Goal: Task Accomplishment & Management: Manage account settings

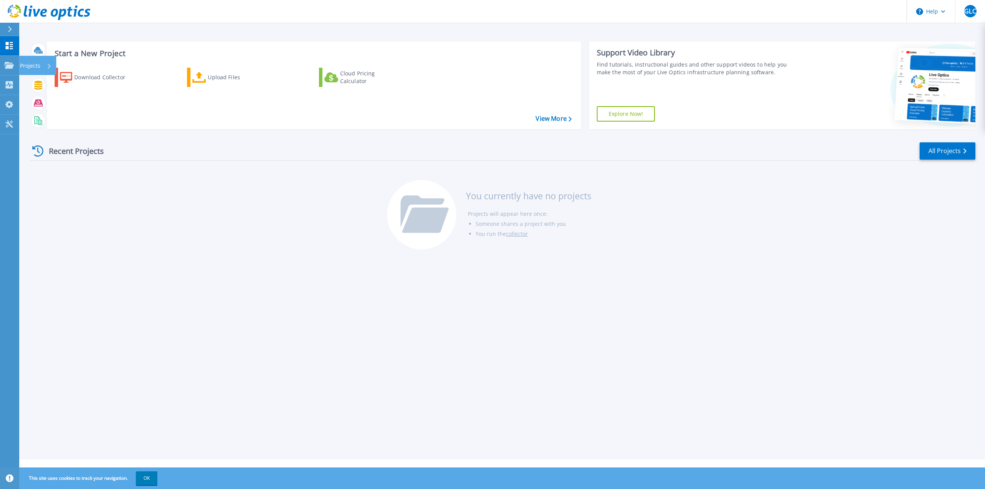
click at [4, 67] on link "Projects Projects" at bounding box center [9, 66] width 19 height 20
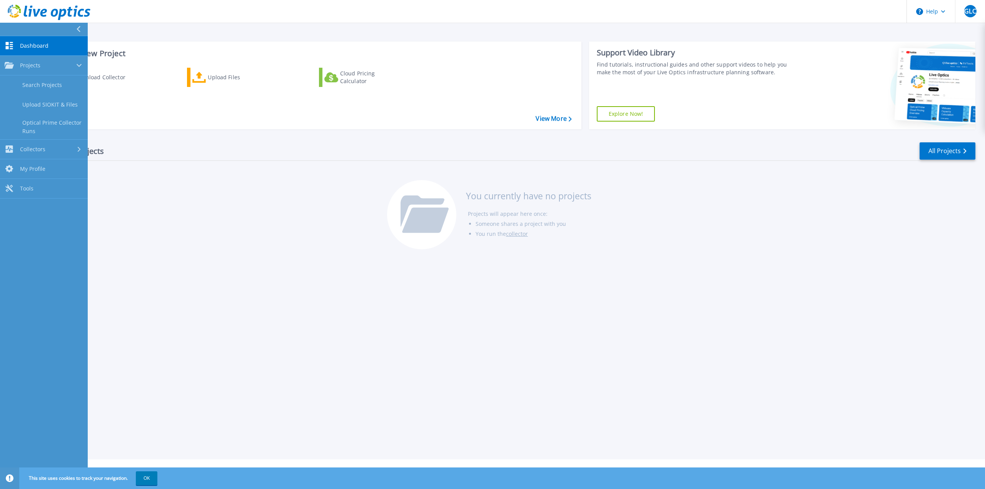
click at [37, 85] on link "Search Projects" at bounding box center [44, 85] width 88 height 20
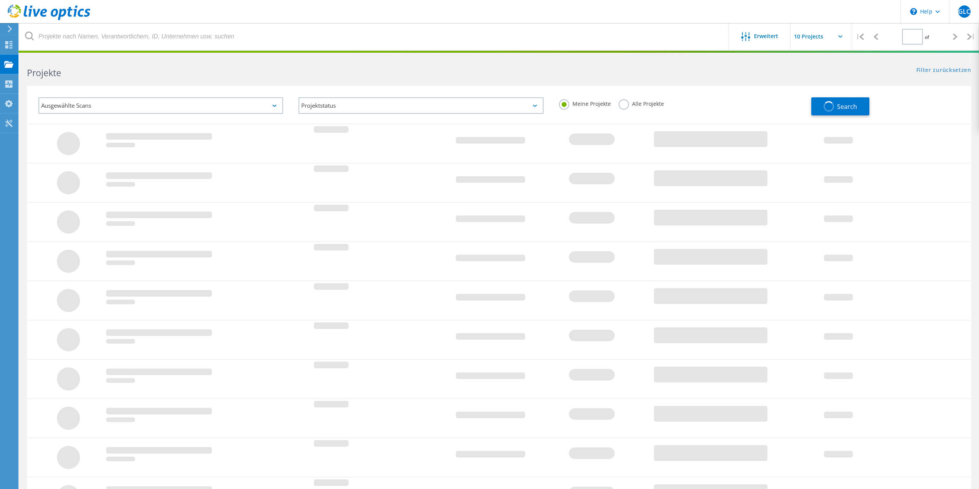
type input "1"
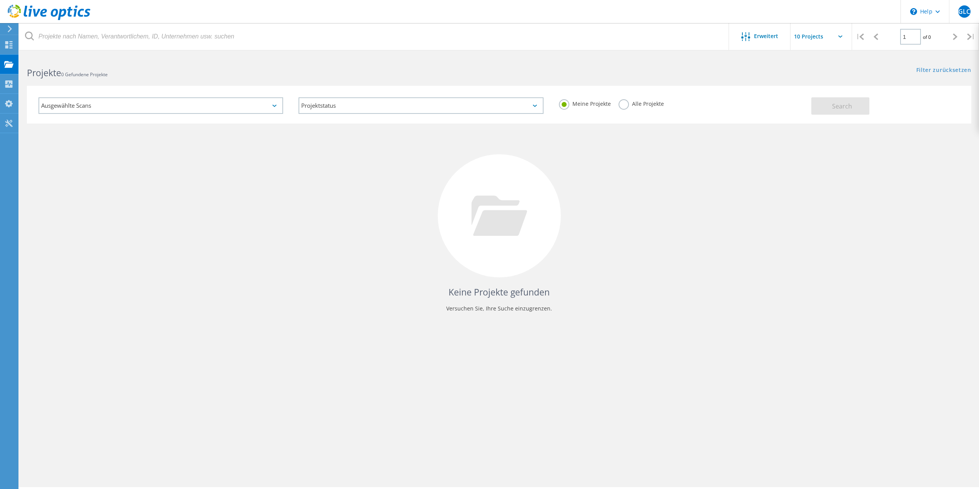
click at [813, 39] on input "text" at bounding box center [828, 36] width 77 height 27
click at [812, 55] on div "Show 10 Projects" at bounding box center [829, 56] width 76 height 13
type input "Show 10 Projects"
click at [0, 0] on div "Collectoren" at bounding box center [0, 0] width 0 height 0
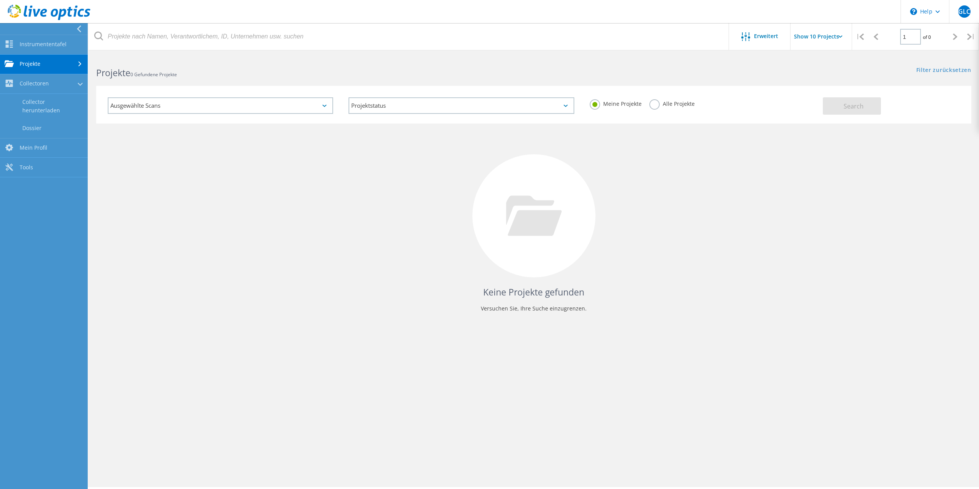
click at [38, 147] on link "Mein Profil" at bounding box center [44, 148] width 88 height 20
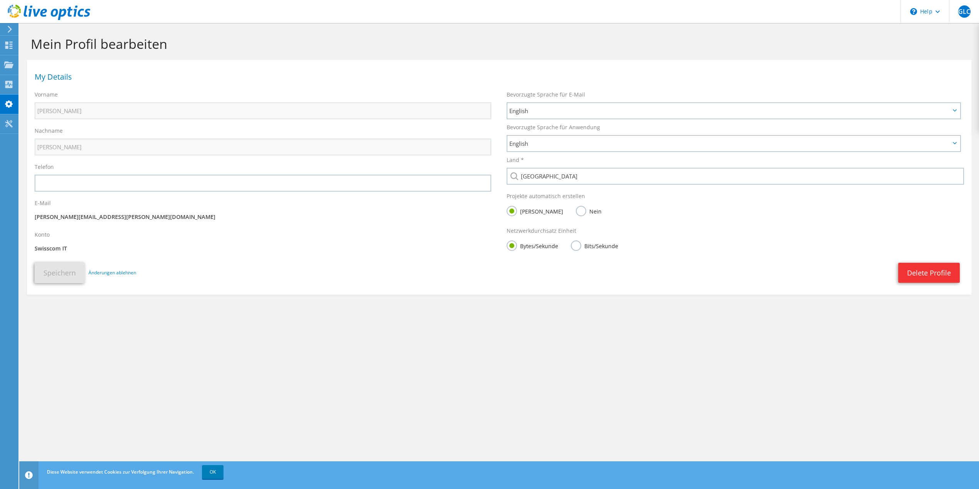
click at [548, 113] on span "English" at bounding box center [729, 110] width 441 height 9
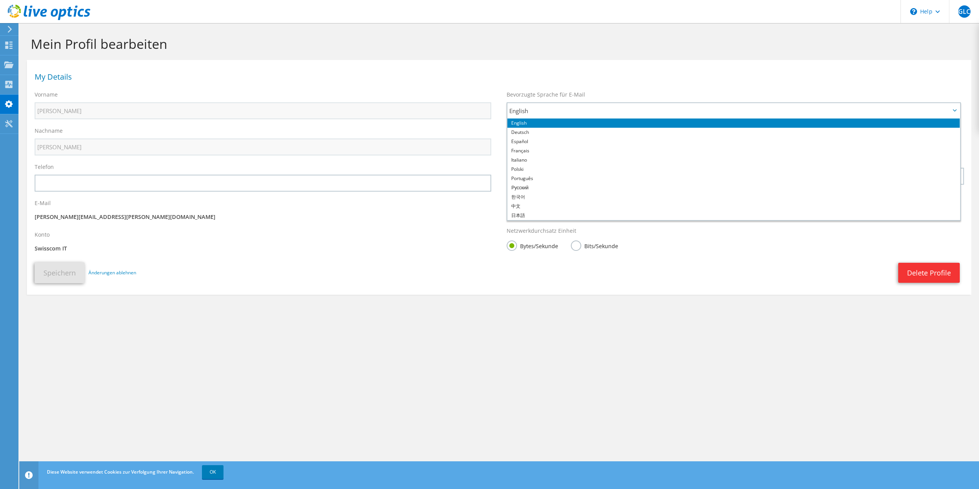
click at [537, 133] on li "Deutsch" at bounding box center [733, 132] width 452 height 9
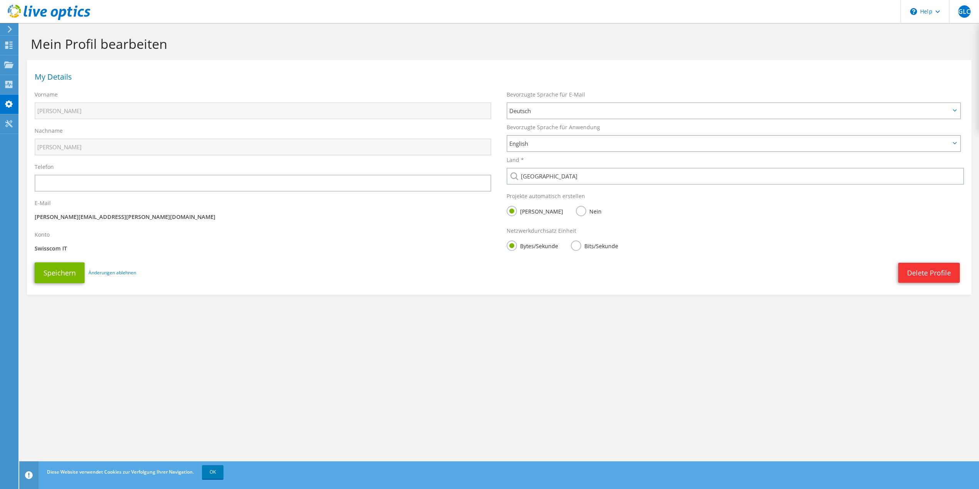
click at [558, 148] on span "English" at bounding box center [729, 143] width 441 height 9
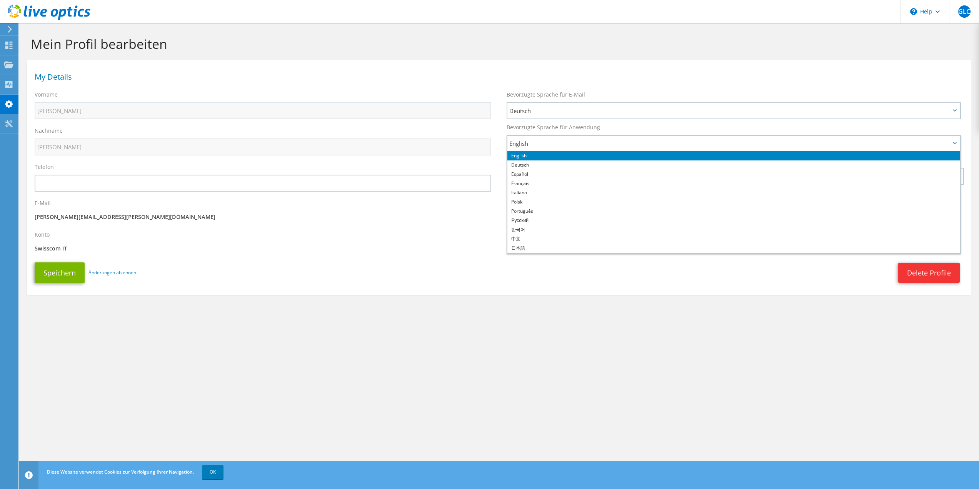
click at [542, 166] on li "Deutsch" at bounding box center [733, 164] width 452 height 9
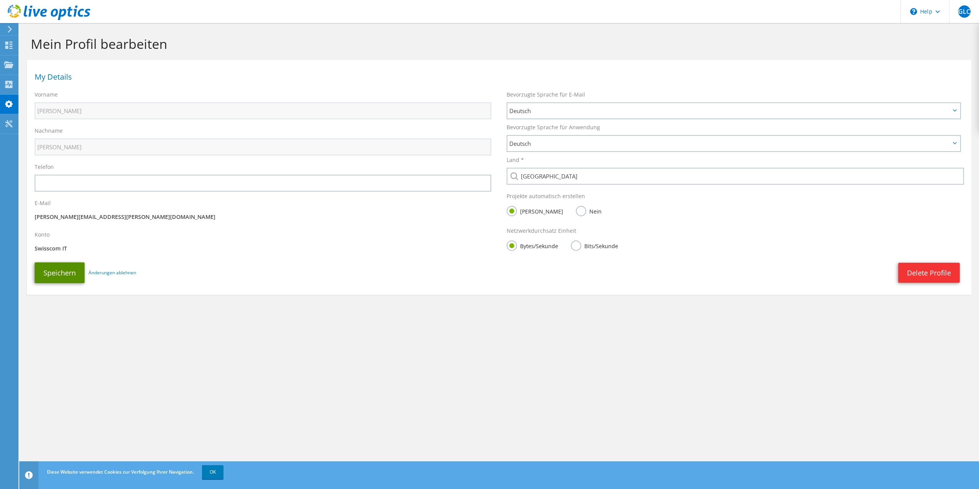
click at [55, 272] on button "Speichern" at bounding box center [60, 272] width 50 height 21
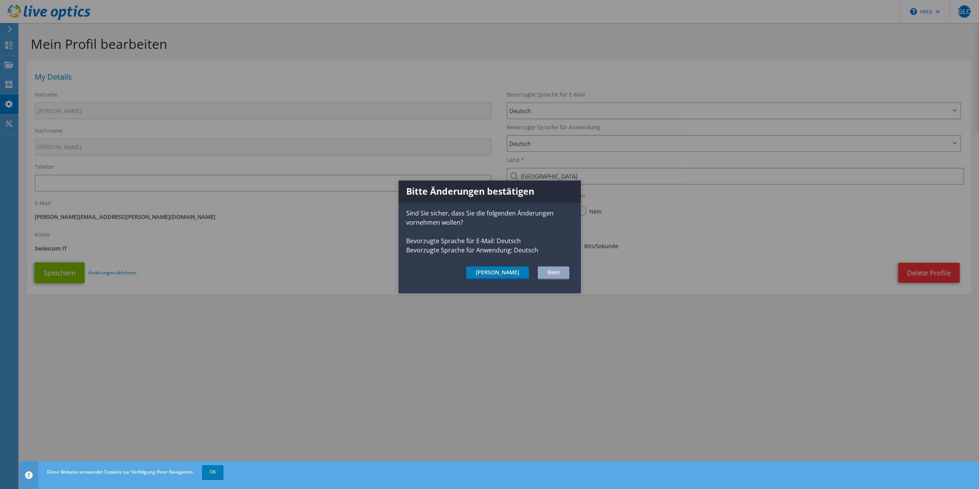
click at [516, 273] on button "Ja" at bounding box center [497, 272] width 63 height 13
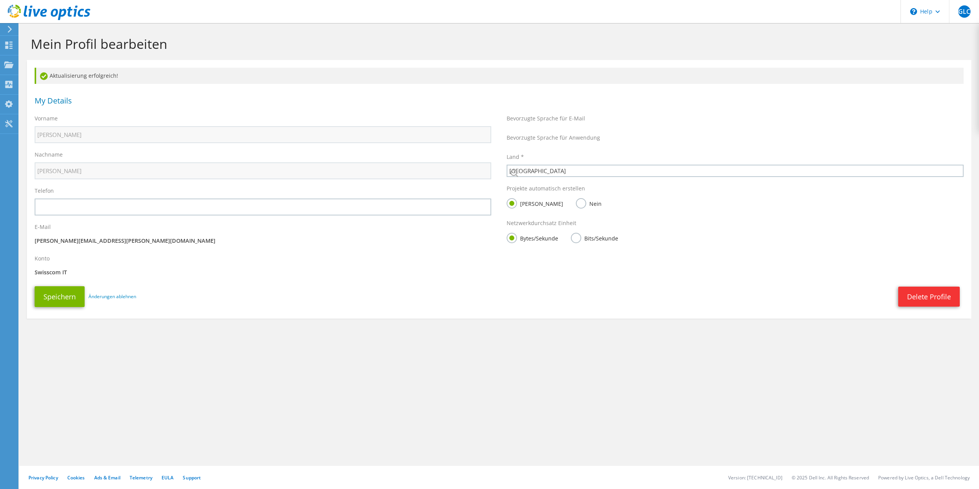
select select "42"
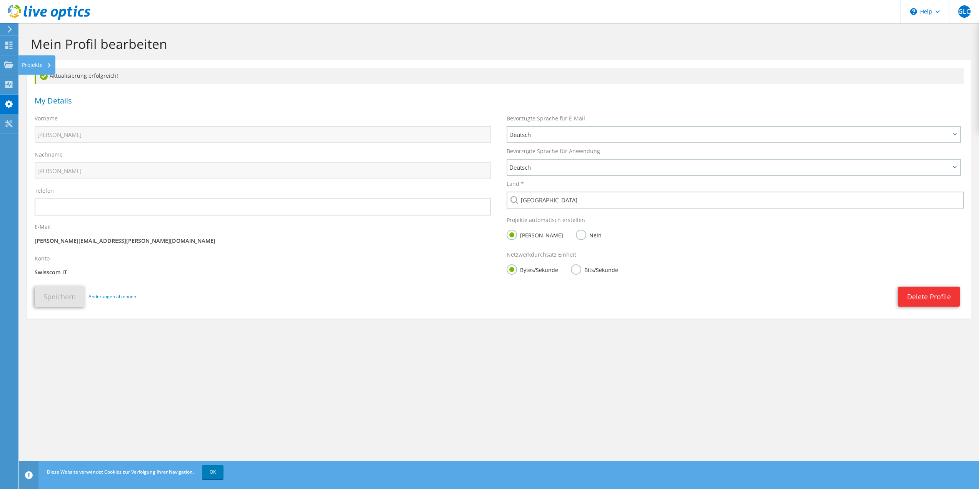
click at [5, 65] on use at bounding box center [8, 64] width 9 height 7
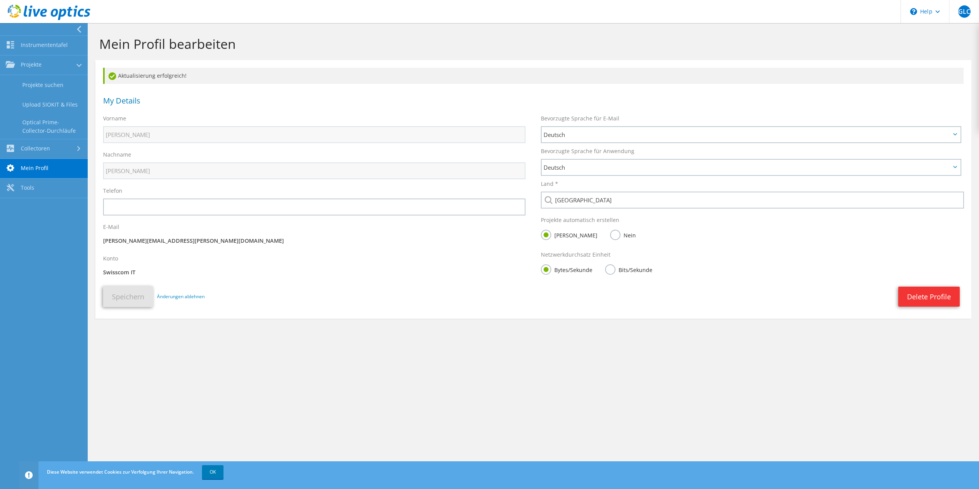
click at [40, 103] on link "Upload SIOKIT & Files" at bounding box center [44, 105] width 88 height 20
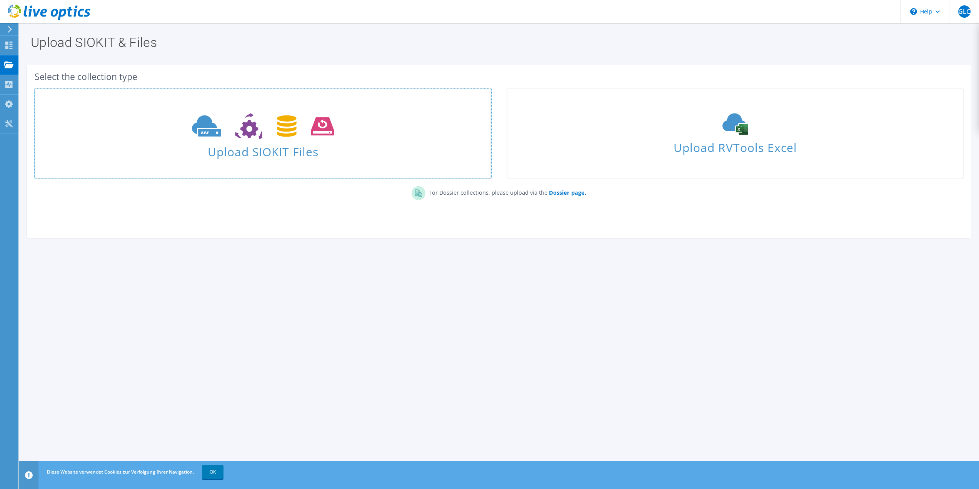
click at [268, 152] on span "Upload SIOKIT Files" at bounding box center [262, 149] width 455 height 17
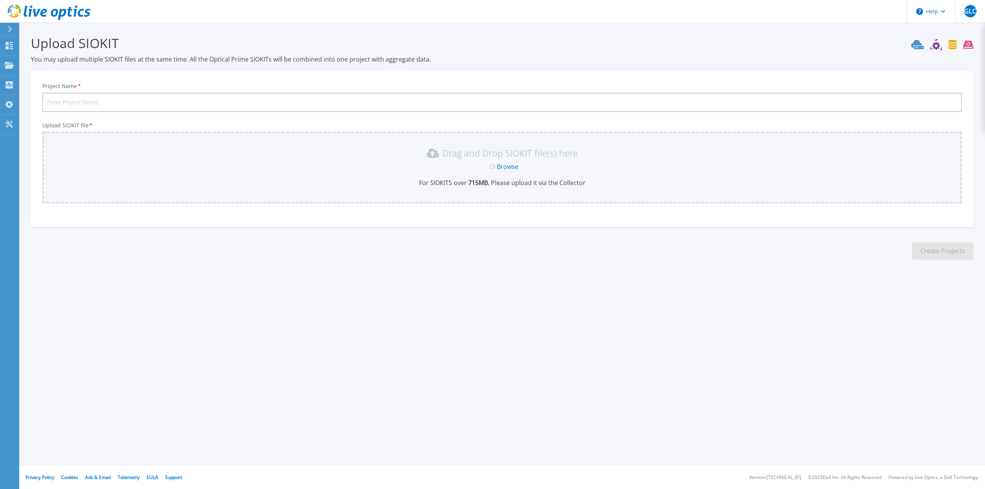
click at [265, 102] on input "Project Name *" at bounding box center [501, 102] width 919 height 19
type input "Constellium MUS"
click at [508, 168] on link "Browse" at bounding box center [508, 166] width 22 height 8
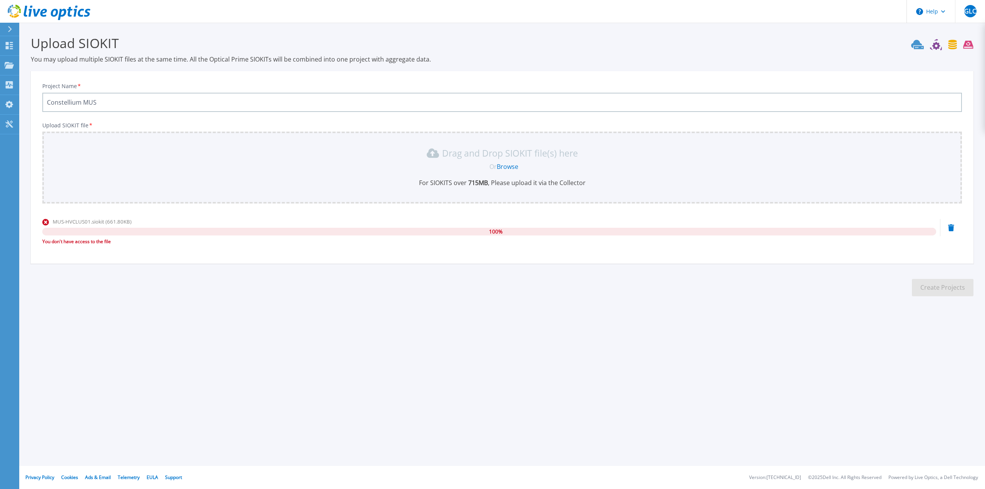
click at [949, 230] on icon at bounding box center [951, 227] width 6 height 7
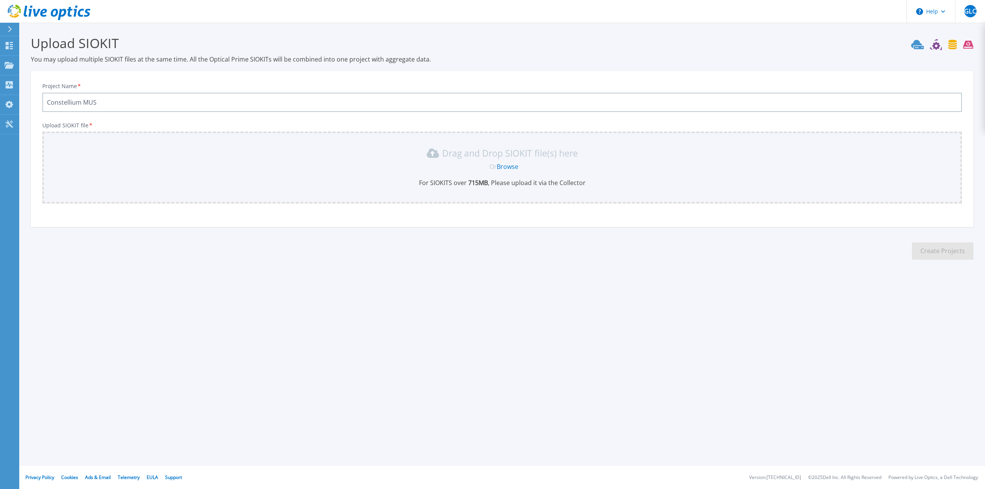
click at [512, 164] on link "Browse" at bounding box center [508, 166] width 22 height 8
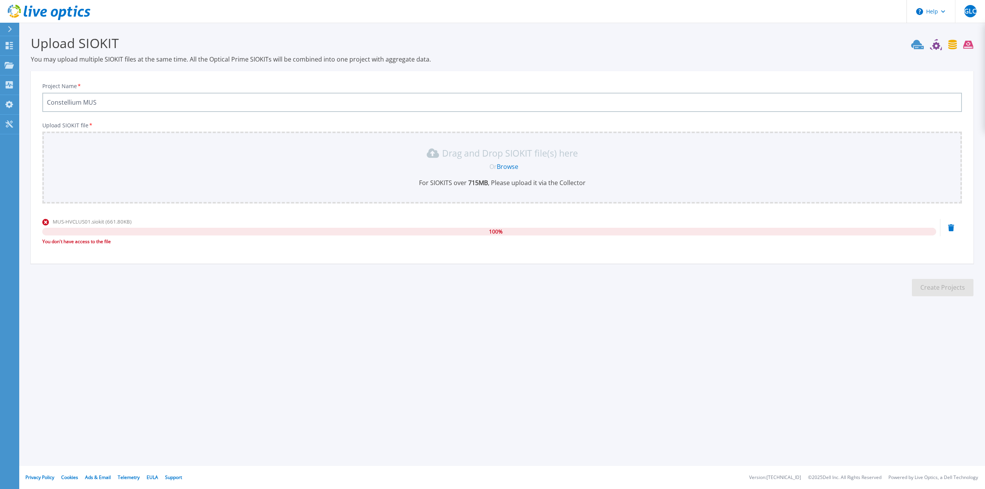
click at [951, 227] on icon at bounding box center [951, 227] width 6 height 7
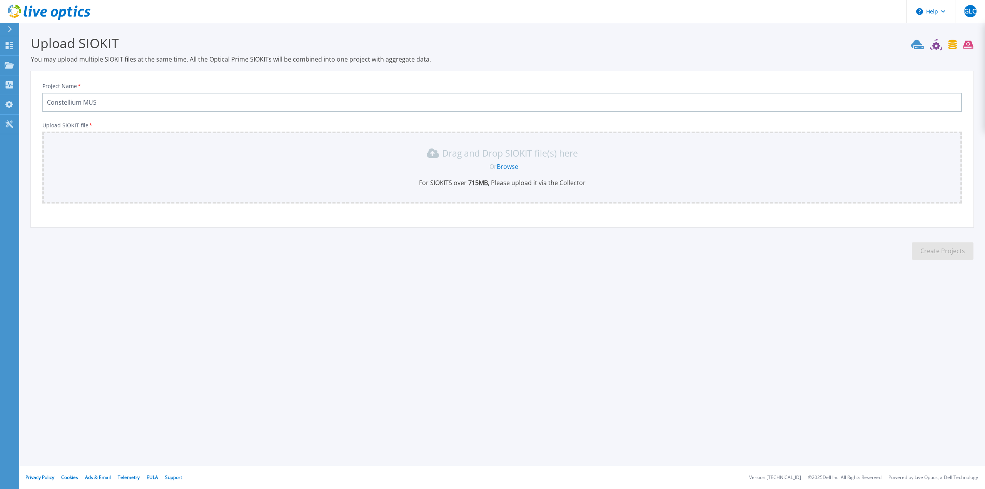
click at [504, 168] on link "Browse" at bounding box center [508, 166] width 22 height 8
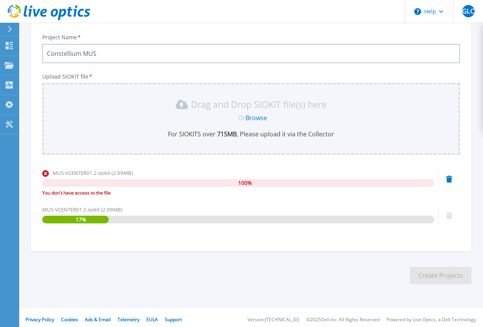
scroll to position [53, 0]
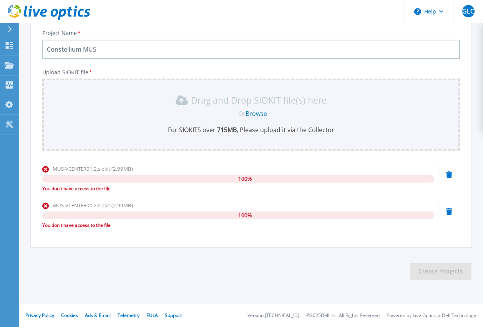
click at [445, 176] on div "MUS-VCENTER01.2.siokit (2.99MB) 100 % You don't have access to the file" at bounding box center [251, 181] width 418 height 33
click at [448, 176] on icon at bounding box center [450, 174] width 6 height 7
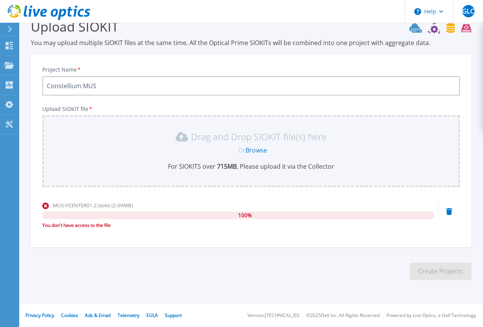
scroll to position [17, 0]
click at [450, 211] on icon at bounding box center [450, 211] width 6 height 7
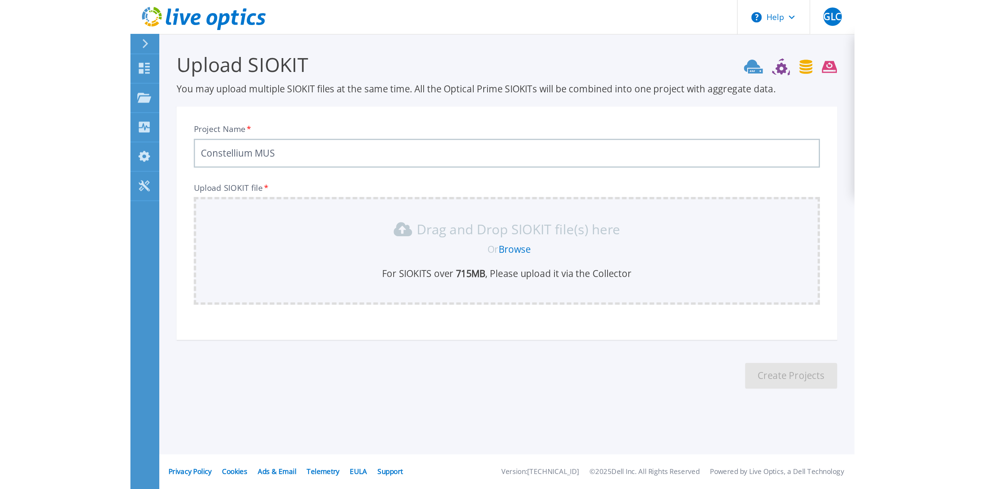
scroll to position [0, 0]
